Goal: Task Accomplishment & Management: Use online tool/utility

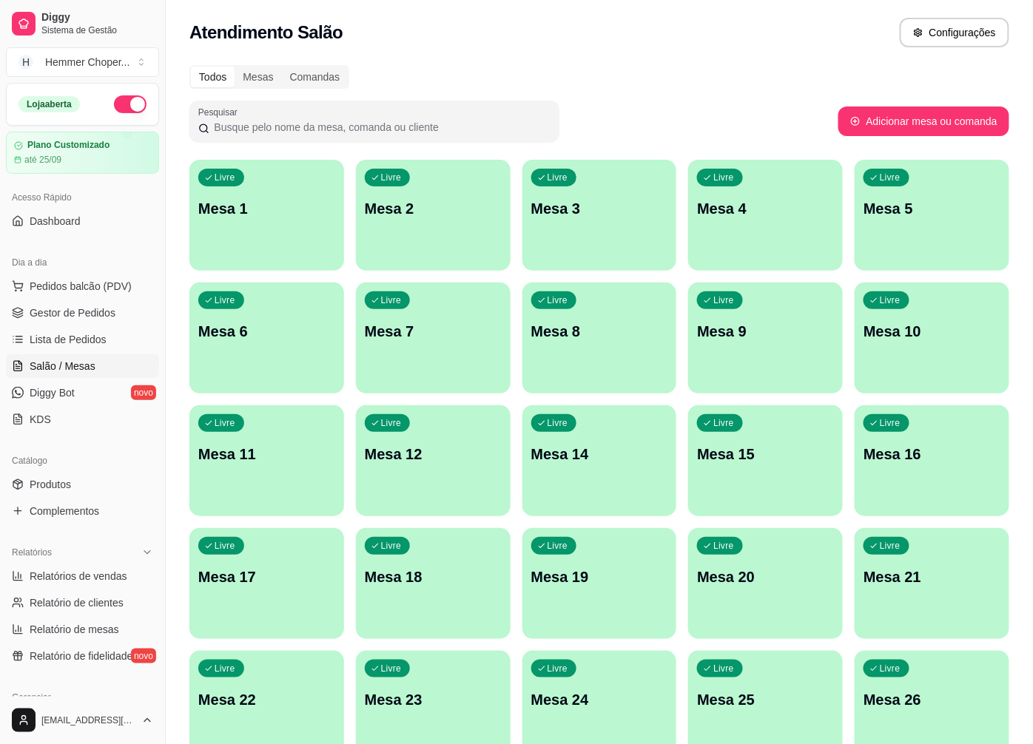
click at [641, 58] on div "Todos Mesas Comandas Pesquisar Adicionar mesa ou comanda Livre Mesa 1 Livre Mes…" at bounding box center [599, 602] width 867 height 1092
click at [126, 303] on link "Gestor de Pedidos" at bounding box center [82, 313] width 153 height 24
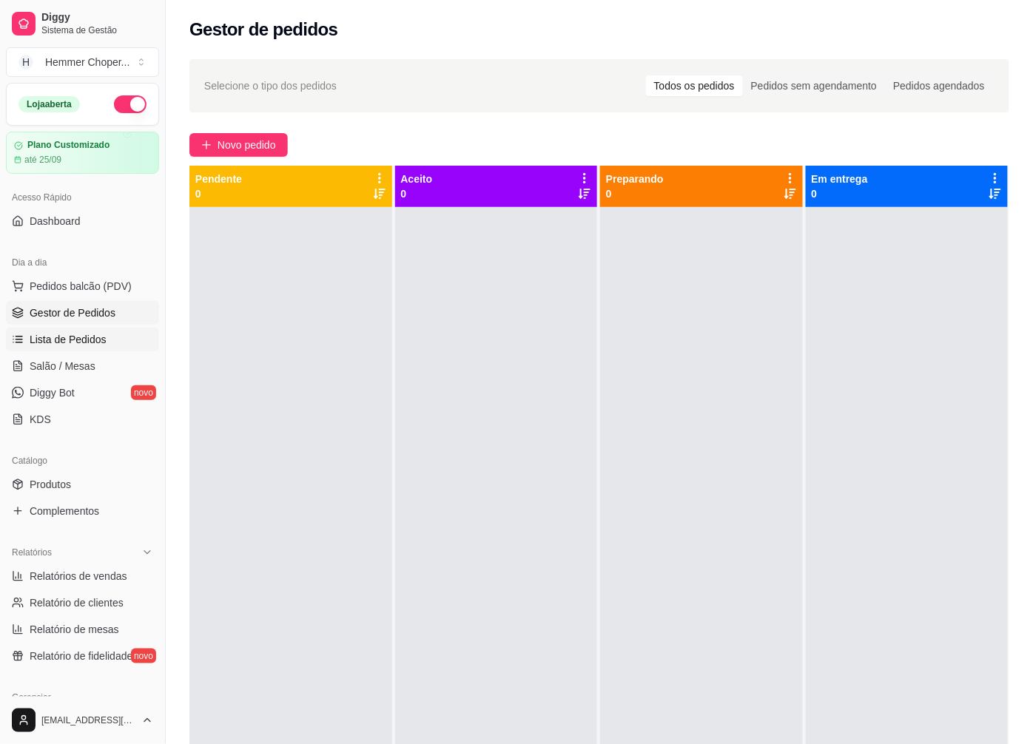
click at [124, 338] on link "Lista de Pedidos" at bounding box center [82, 340] width 153 height 24
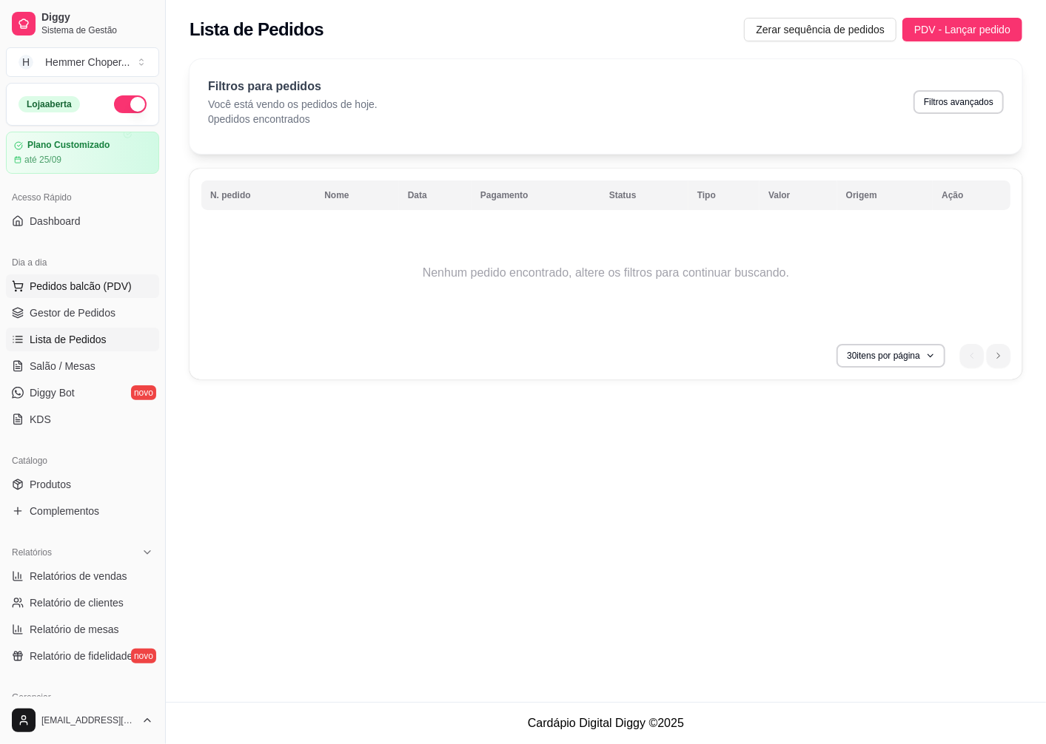
click at [113, 286] on span "Pedidos balcão (PDV)" at bounding box center [81, 286] width 102 height 15
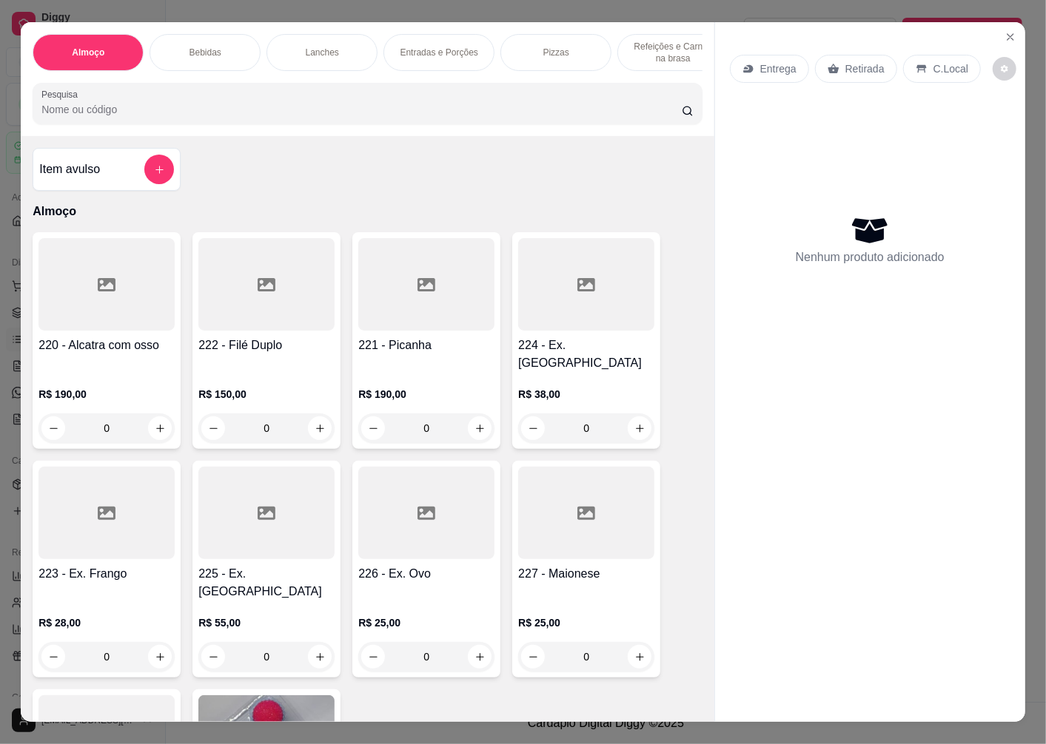
click at [631, 414] on div "0" at bounding box center [586, 429] width 136 height 30
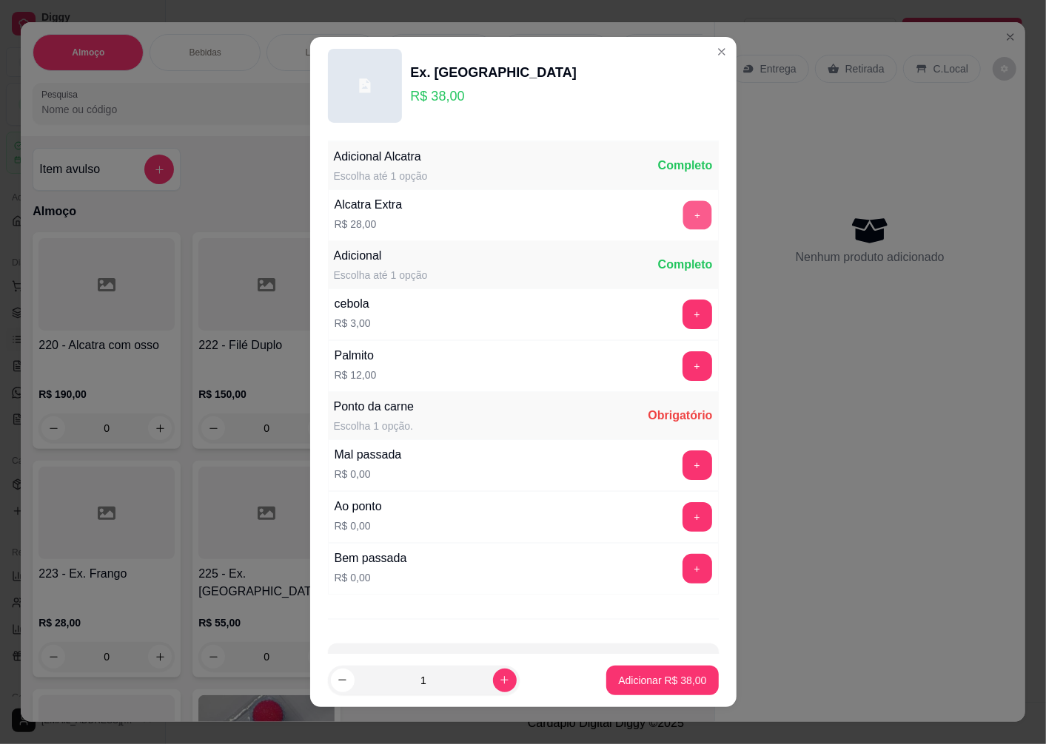
click at [682, 224] on button "+" at bounding box center [696, 215] width 29 height 29
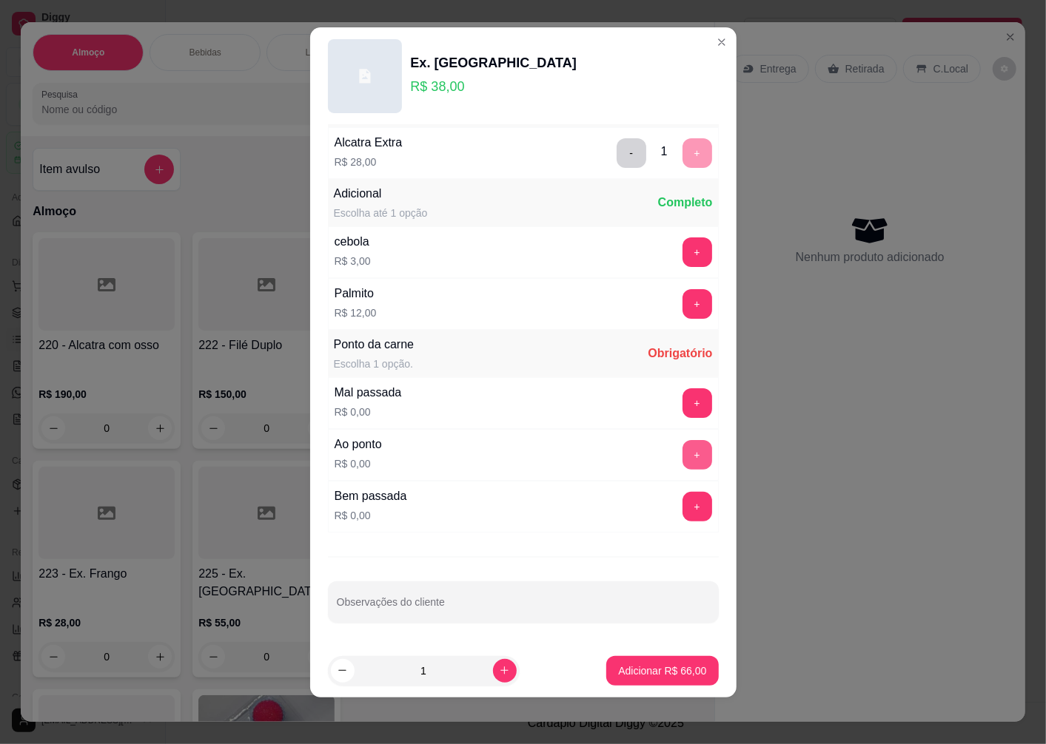
click at [682, 457] on button "+" at bounding box center [697, 455] width 30 height 30
click at [666, 675] on p "Adicionar R$ 66,00" at bounding box center [662, 671] width 88 height 15
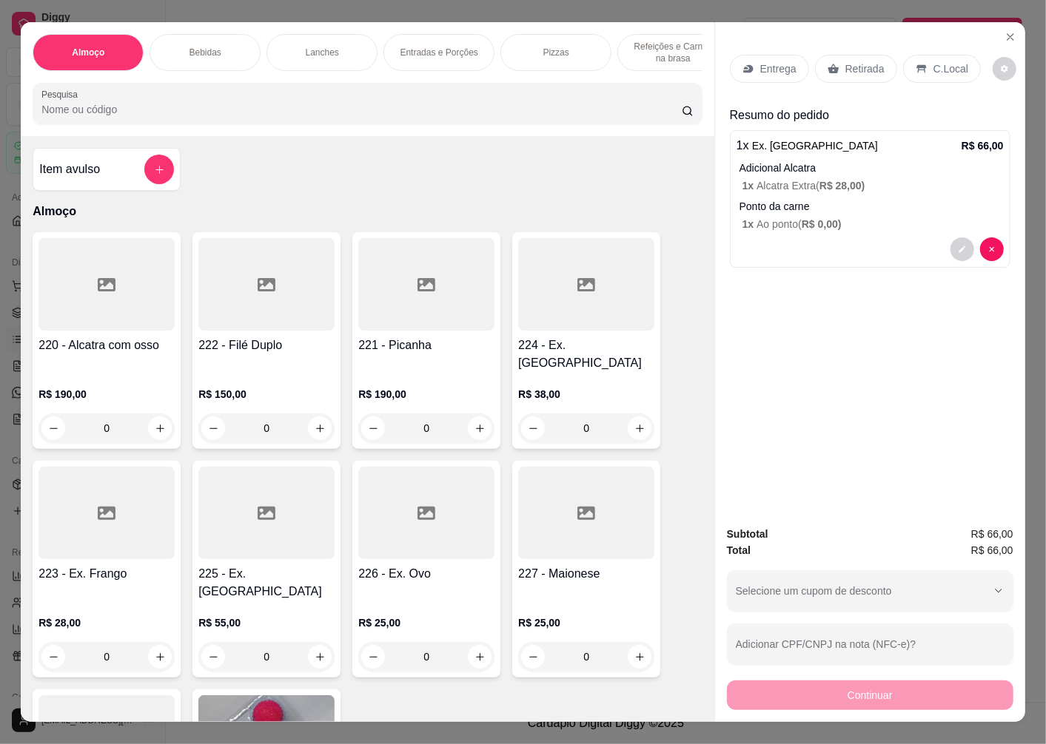
click at [852, 70] on p "Retirada" at bounding box center [864, 68] width 39 height 15
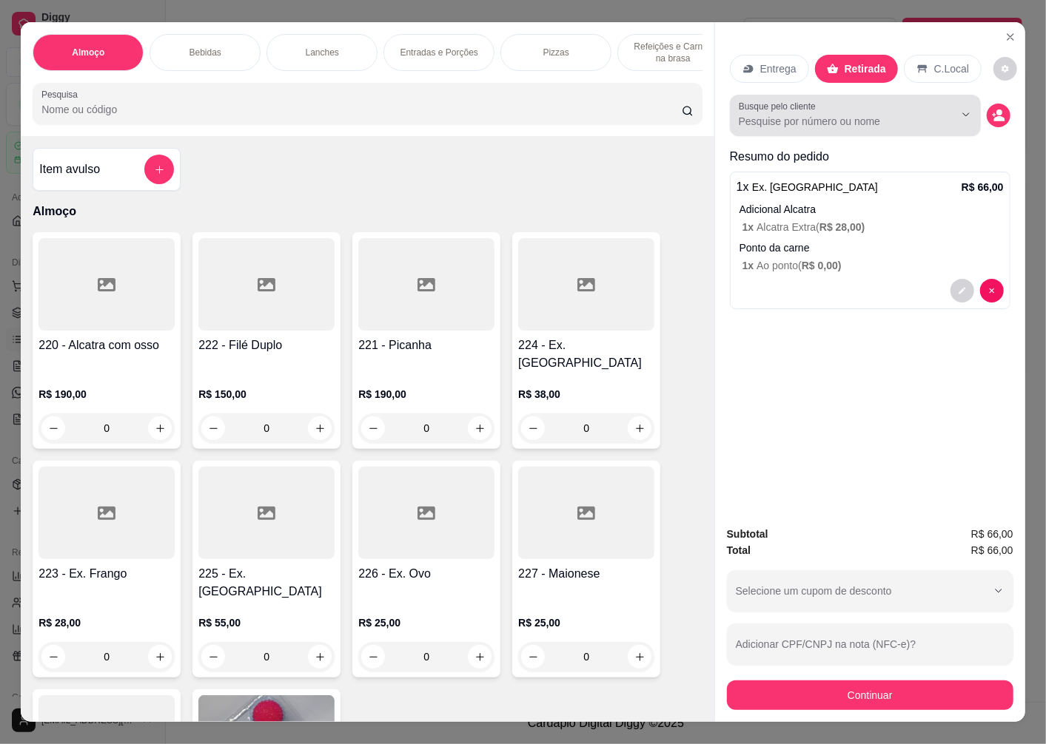
click at [839, 114] on input "Busque pelo cliente" at bounding box center [834, 121] width 192 height 15
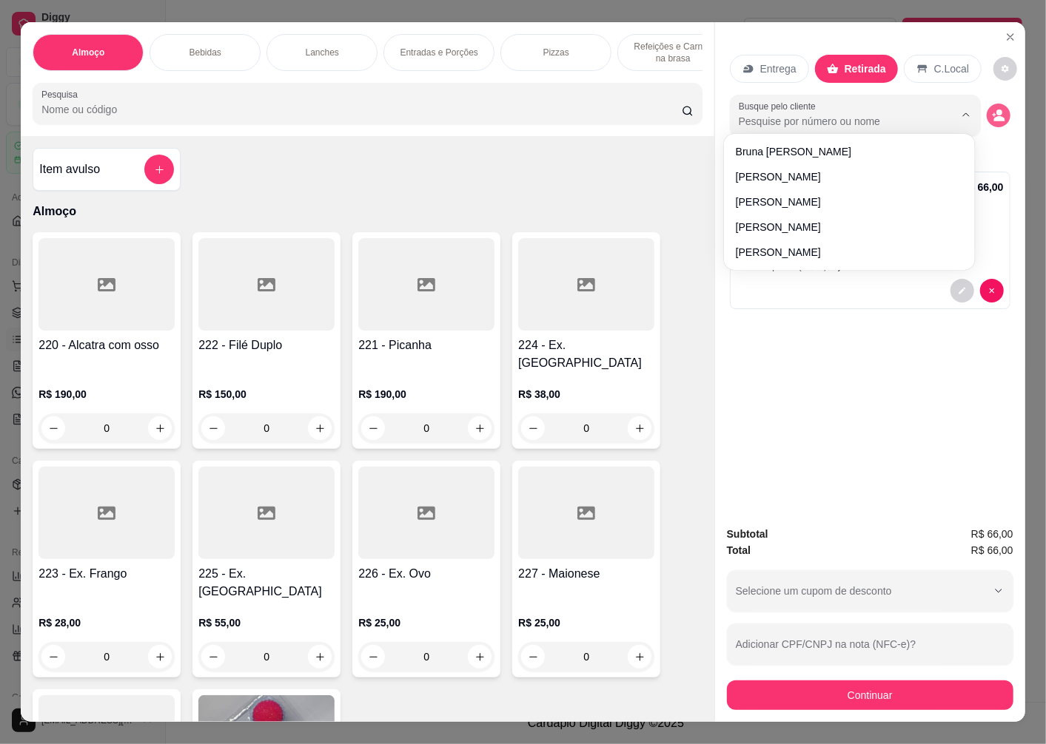
click at [991, 112] on icon "decrease-product-quantity" at bounding box center [997, 115] width 13 height 13
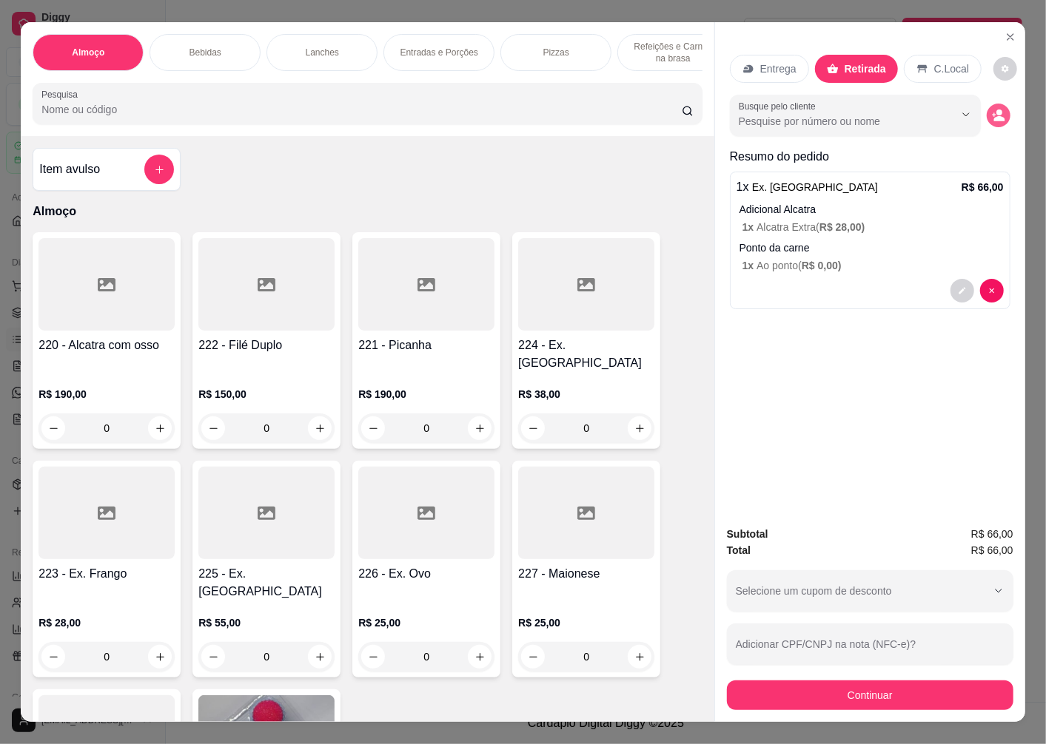
click at [996, 117] on button "decrease-product-quantity" at bounding box center [998, 116] width 24 height 24
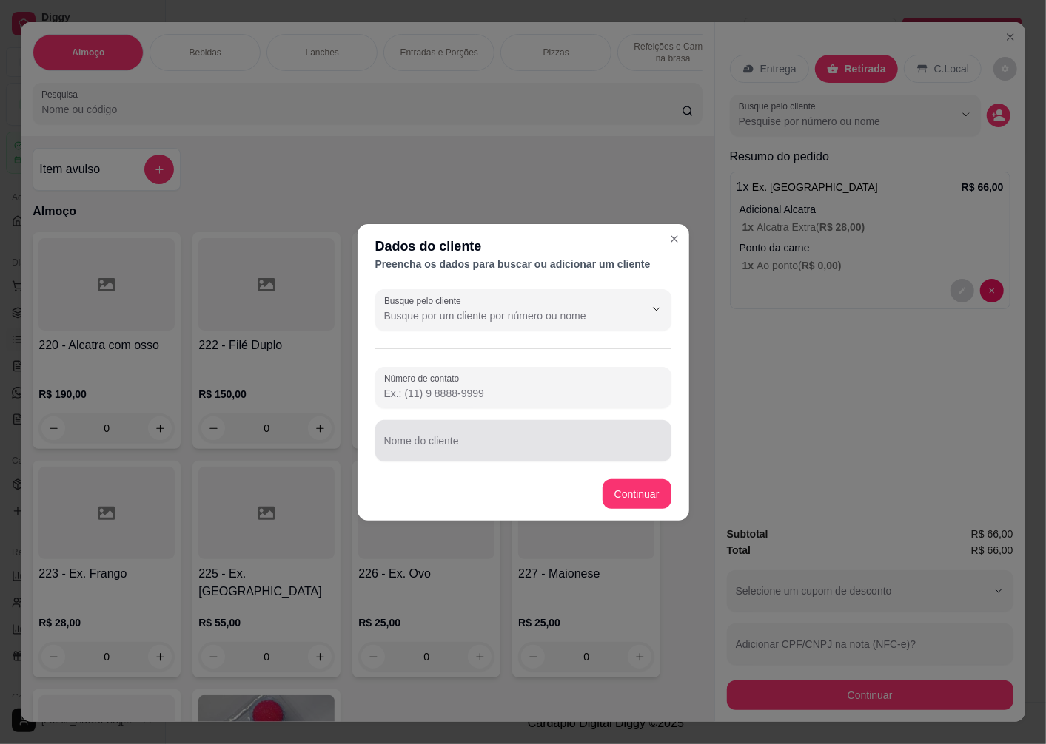
click at [450, 437] on div at bounding box center [523, 441] width 278 height 30
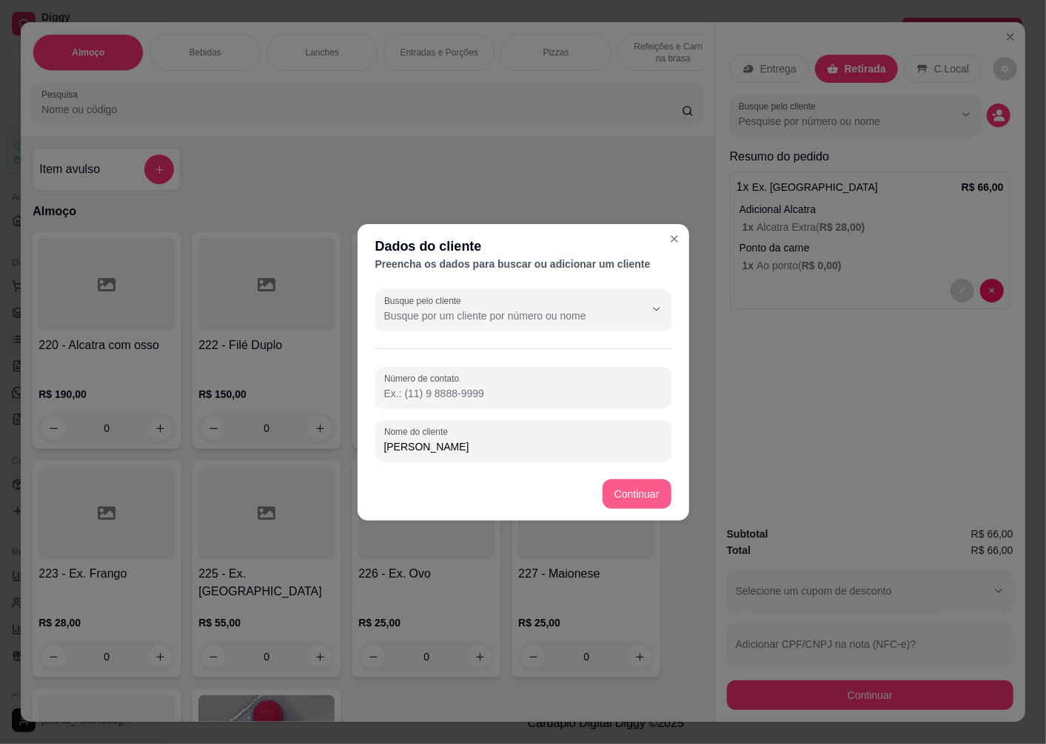
type input "[PERSON_NAME]"
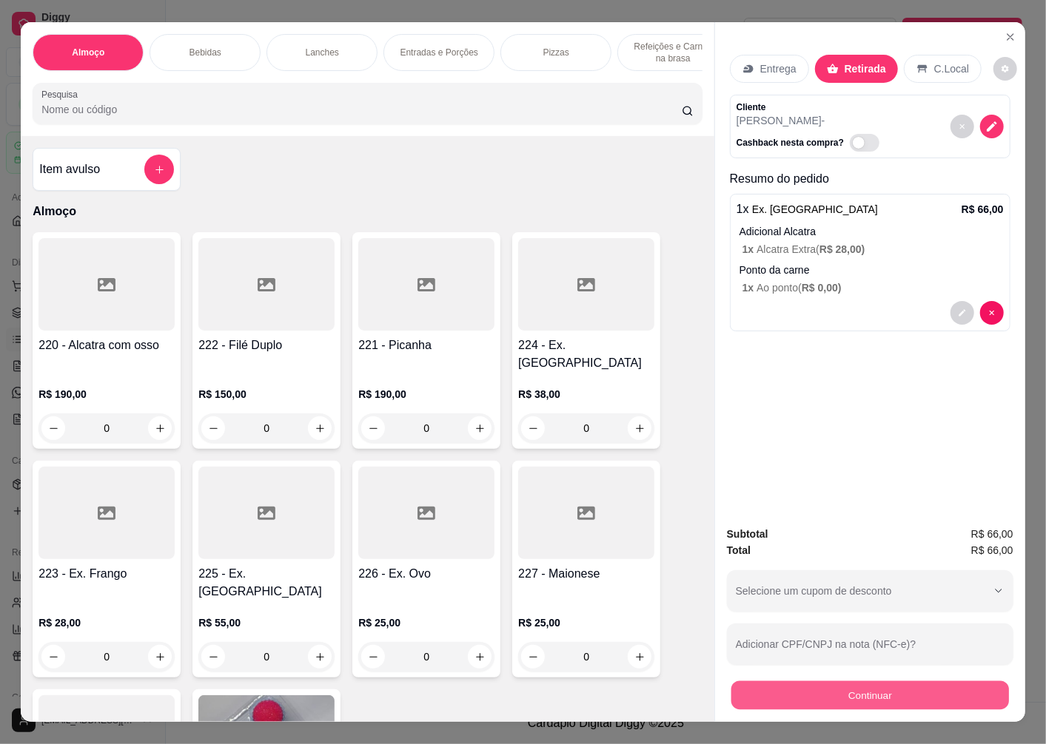
click at [804, 686] on button "Continuar" at bounding box center [869, 695] width 277 height 29
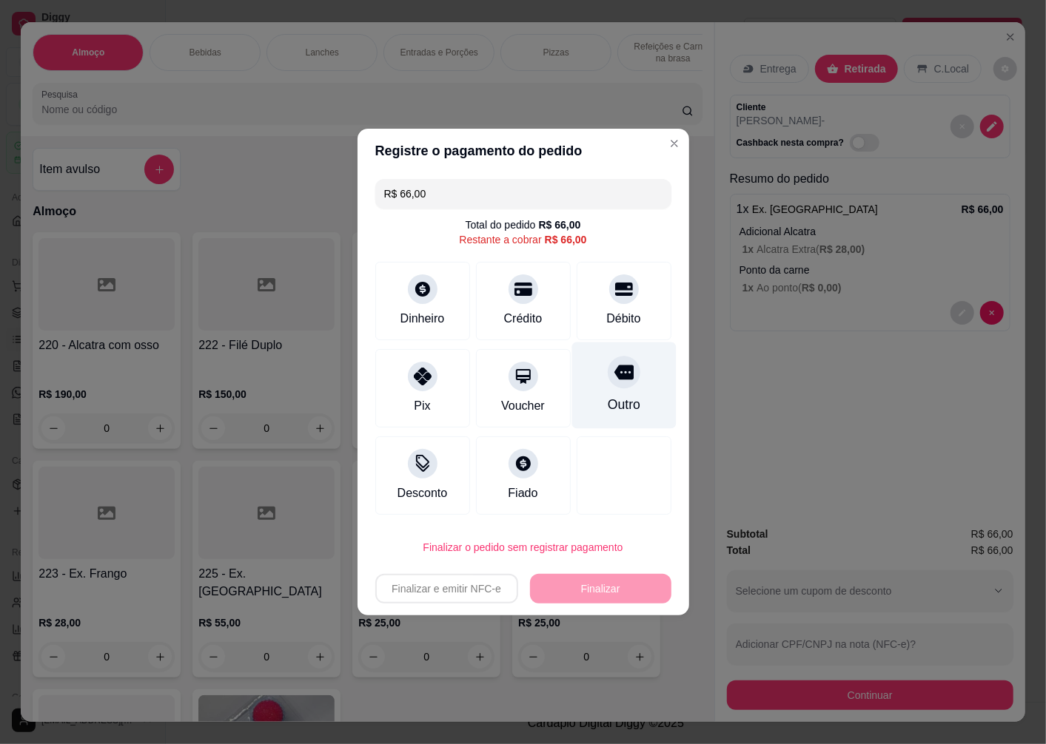
click at [630, 381] on div "Outro" at bounding box center [623, 386] width 104 height 87
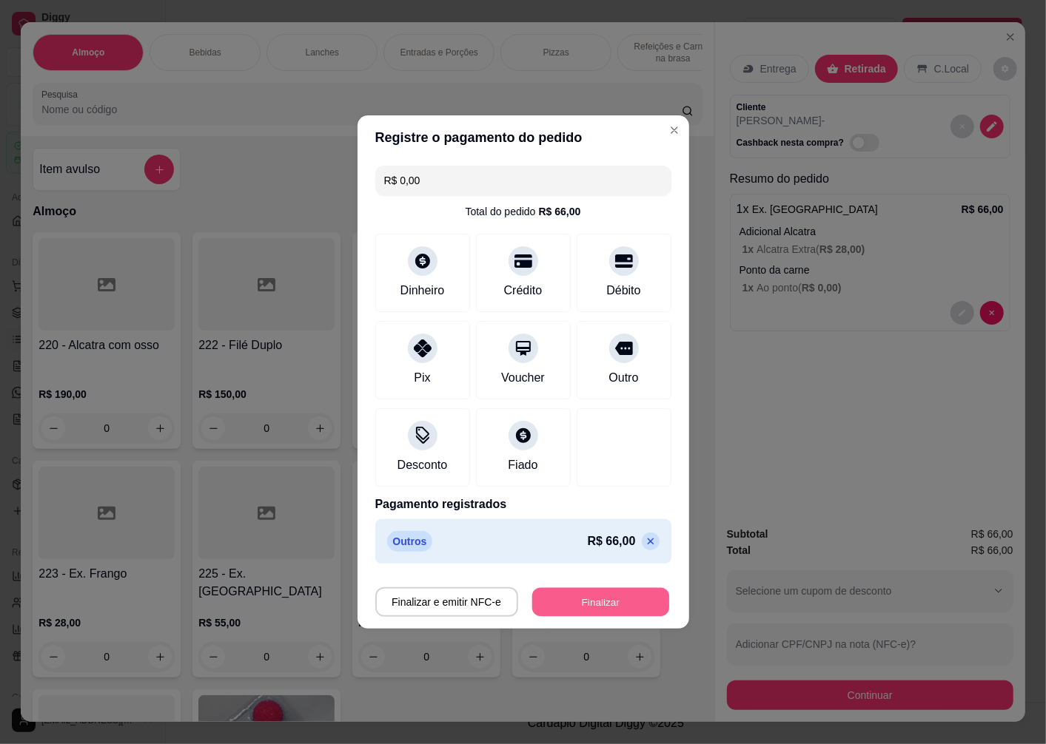
click at [592, 604] on button "Finalizar" at bounding box center [600, 602] width 137 height 29
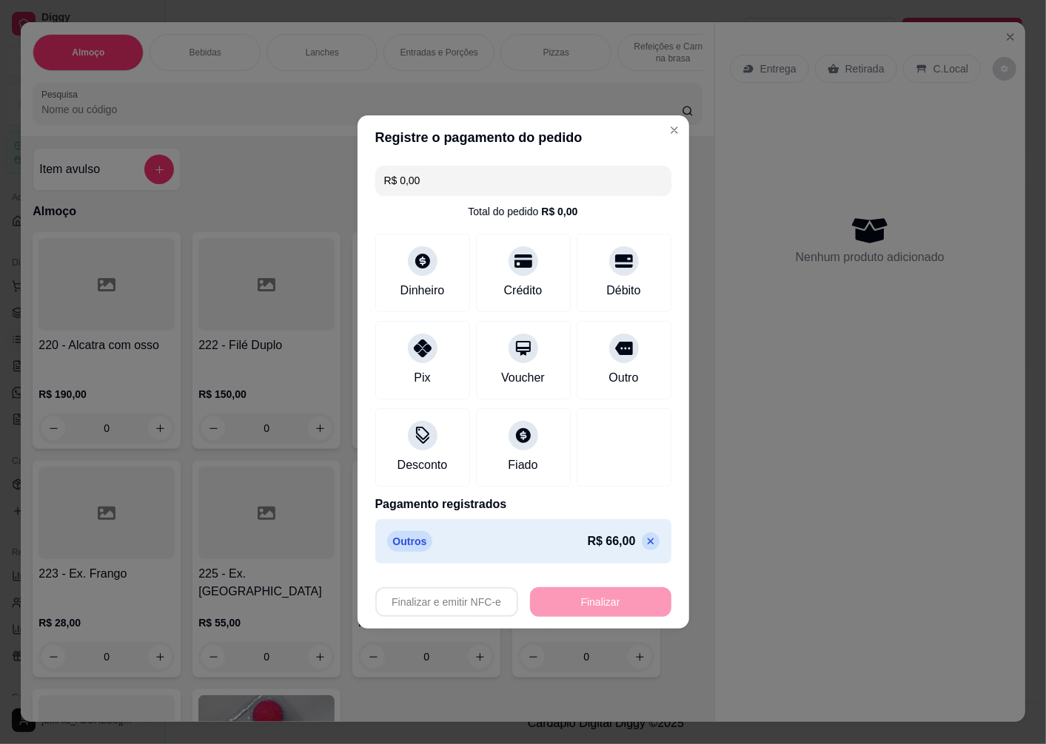
type input "-R$ 66,00"
